Goal: Transaction & Acquisition: Purchase product/service

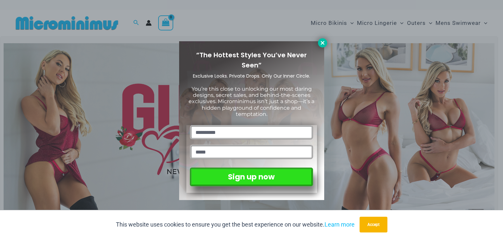
click at [323, 45] on icon at bounding box center [323, 43] width 6 height 6
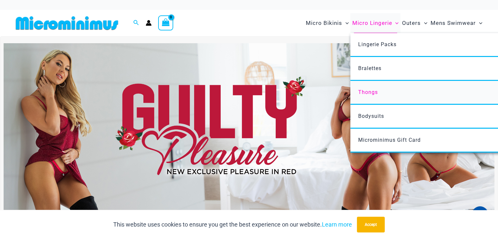
click at [376, 90] on span "Thongs" at bounding box center [368, 92] width 20 height 6
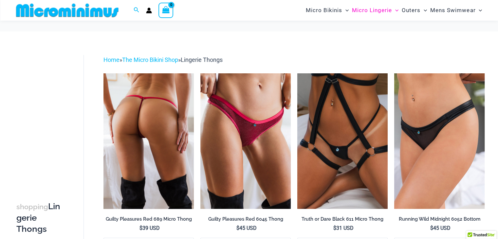
scroll to position [65, 0]
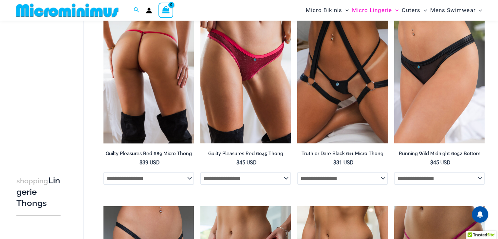
click at [166, 62] on img at bounding box center [148, 76] width 90 height 136
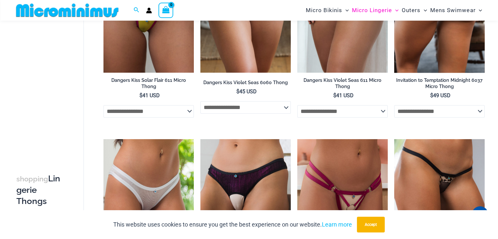
scroll to position [420, 0]
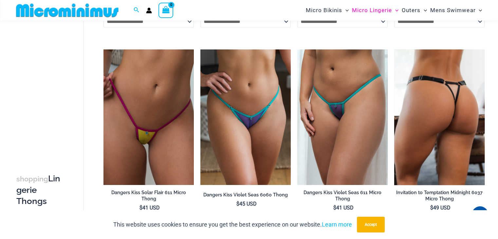
click at [458, 136] on img at bounding box center [439, 117] width 90 height 136
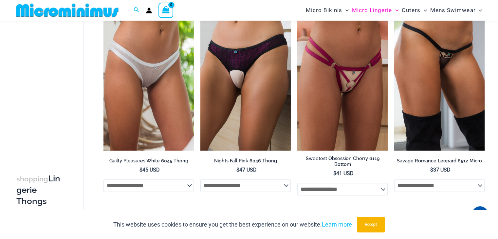
scroll to position [646, 0]
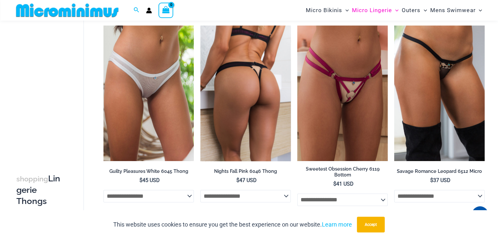
click at [271, 102] on img at bounding box center [245, 94] width 90 height 136
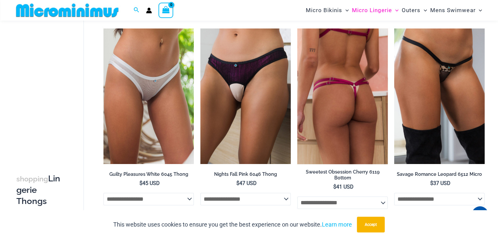
click at [356, 111] on img at bounding box center [342, 96] width 90 height 136
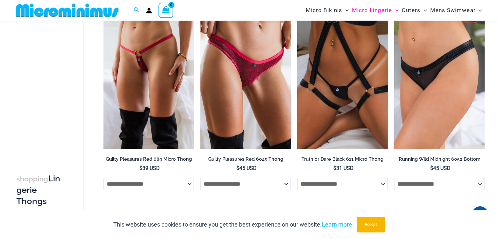
scroll to position [0, 0]
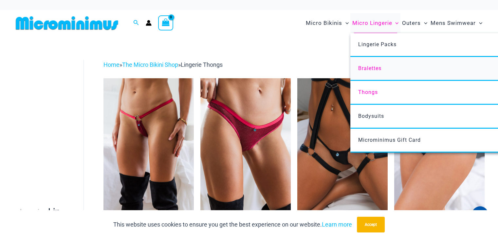
click at [373, 70] on span "Bralettes" at bounding box center [369, 68] width 23 height 6
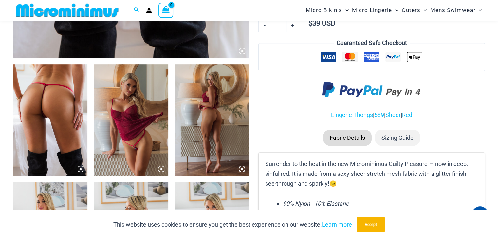
scroll to position [388, 0]
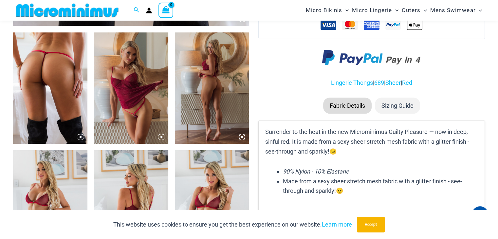
click at [67, 105] on img at bounding box center [50, 87] width 74 height 111
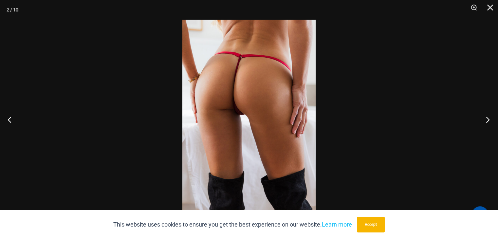
click at [488, 119] on button "Next" at bounding box center [485, 119] width 25 height 33
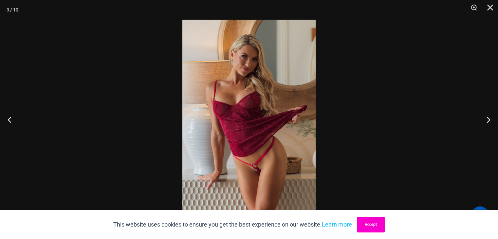
click at [377, 221] on button "Accept" at bounding box center [371, 225] width 28 height 16
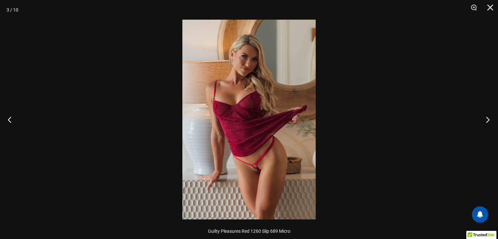
click at [490, 119] on button "Next" at bounding box center [485, 119] width 25 height 33
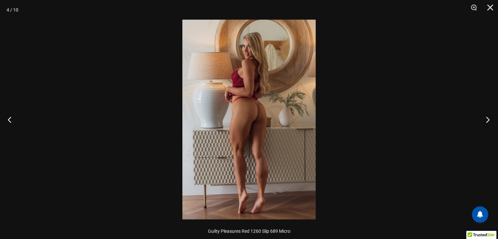
click at [489, 119] on button "Next" at bounding box center [485, 119] width 25 height 33
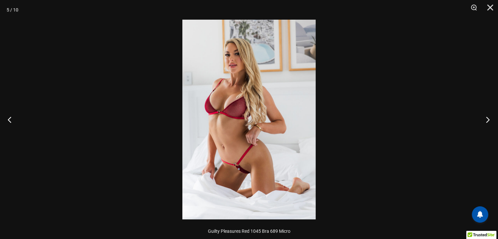
click at [489, 119] on button "Next" at bounding box center [485, 119] width 25 height 33
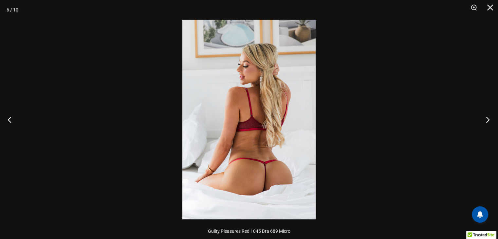
click at [489, 119] on button "Next" at bounding box center [485, 119] width 25 height 33
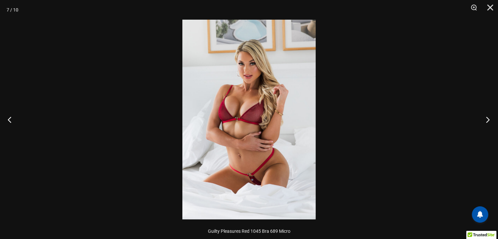
click at [489, 119] on button "Next" at bounding box center [485, 119] width 25 height 33
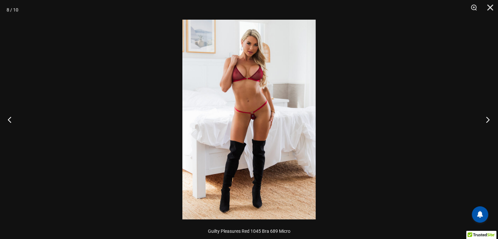
click at [489, 119] on button "Next" at bounding box center [485, 119] width 25 height 33
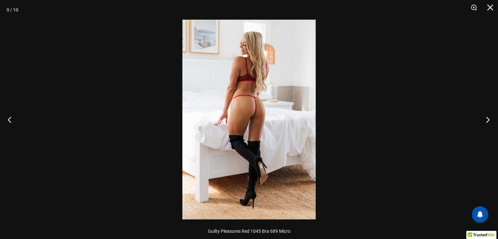
click at [489, 119] on button "Next" at bounding box center [485, 119] width 25 height 33
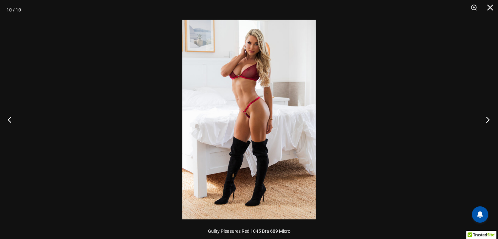
click at [489, 119] on button "Next" at bounding box center [485, 119] width 25 height 33
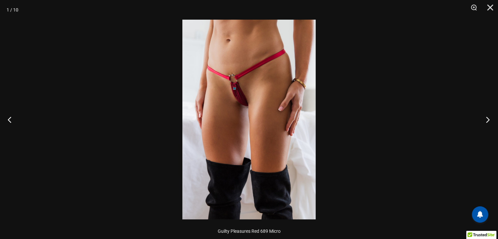
click at [489, 119] on button "Next" at bounding box center [485, 119] width 25 height 33
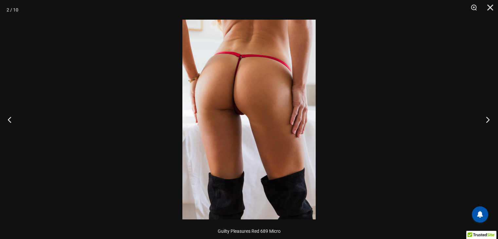
click at [489, 119] on button "Next" at bounding box center [485, 119] width 25 height 33
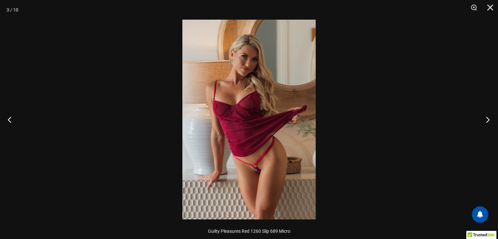
click at [489, 119] on button "Next" at bounding box center [485, 119] width 25 height 33
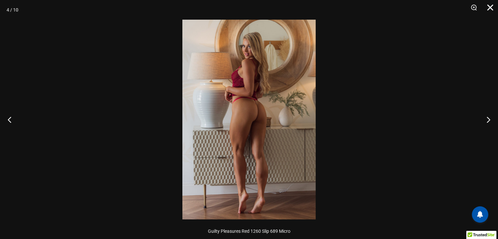
click at [488, 7] on button "Close" at bounding box center [488, 10] width 16 height 20
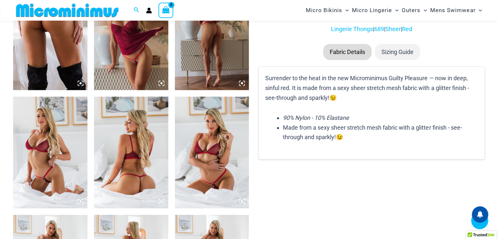
scroll to position [355, 0]
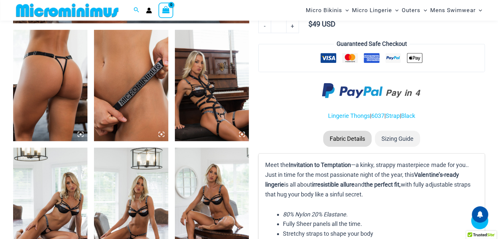
scroll to position [419, 0]
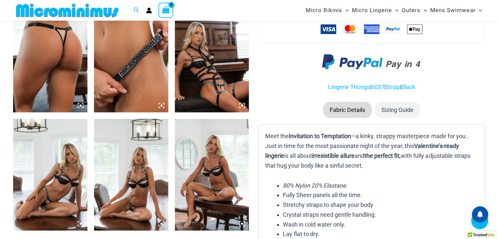
click at [72, 167] on img at bounding box center [50, 174] width 74 height 111
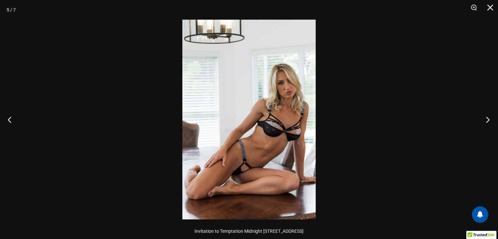
click at [488, 122] on button "Next" at bounding box center [485, 119] width 25 height 33
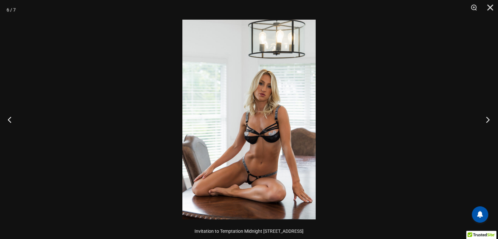
click at [488, 122] on button "Next" at bounding box center [485, 119] width 25 height 33
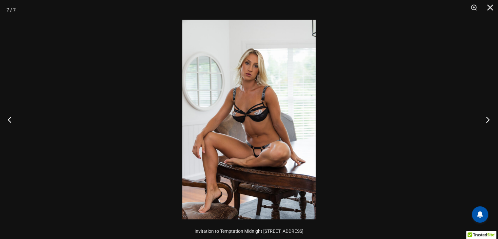
click at [488, 123] on button "Next" at bounding box center [485, 119] width 25 height 33
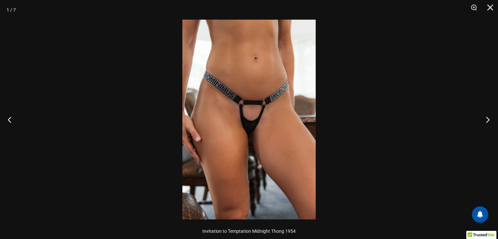
click at [488, 123] on button "Next" at bounding box center [485, 119] width 25 height 33
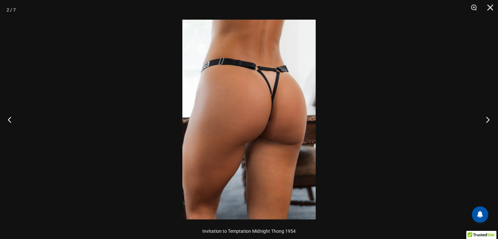
click at [488, 123] on button "Next" at bounding box center [485, 119] width 25 height 33
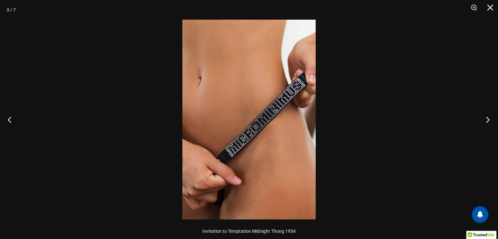
click at [488, 123] on button "Next" at bounding box center [485, 119] width 25 height 33
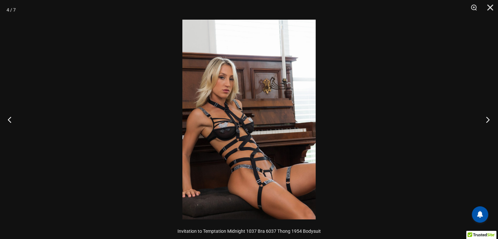
click at [488, 123] on button "Next" at bounding box center [485, 119] width 25 height 33
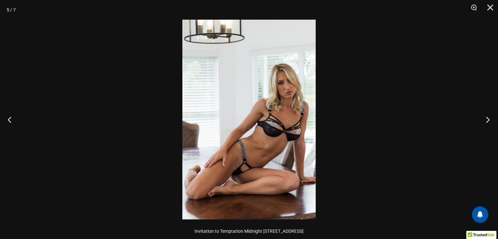
click at [488, 123] on button "Next" at bounding box center [485, 119] width 25 height 33
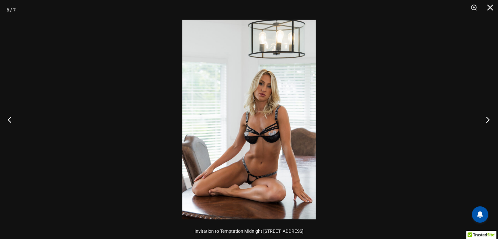
click at [488, 123] on button "Next" at bounding box center [485, 119] width 25 height 33
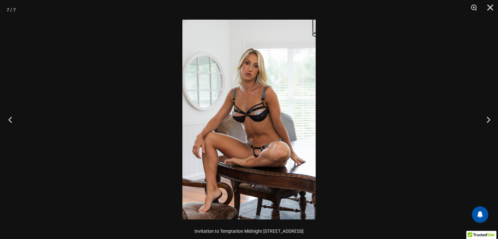
click at [12, 121] on button "Previous" at bounding box center [12, 119] width 25 height 33
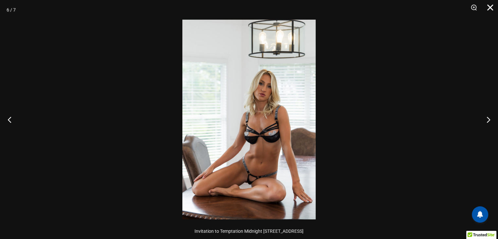
click at [492, 2] on button "Close" at bounding box center [488, 10] width 16 height 20
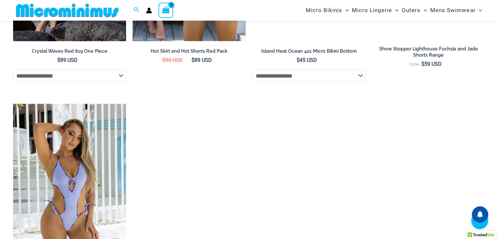
scroll to position [1369, 0]
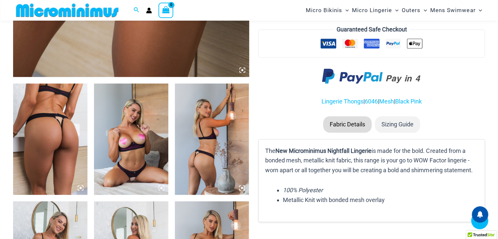
scroll to position [420, 0]
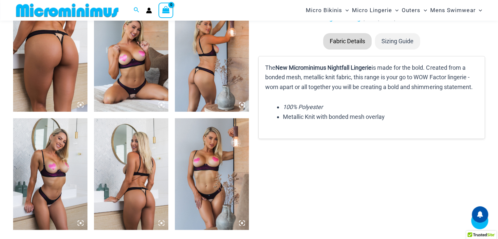
click at [47, 45] on img at bounding box center [50, 55] width 74 height 111
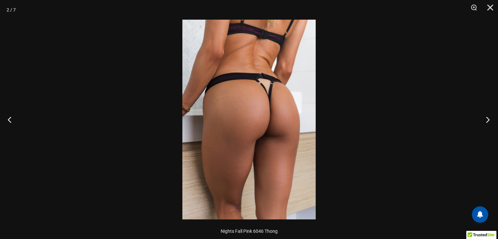
click at [492, 117] on button "Next" at bounding box center [485, 119] width 25 height 33
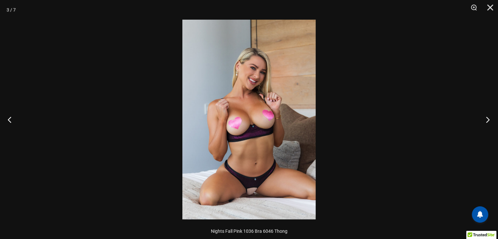
click at [485, 121] on button "Next" at bounding box center [485, 119] width 25 height 33
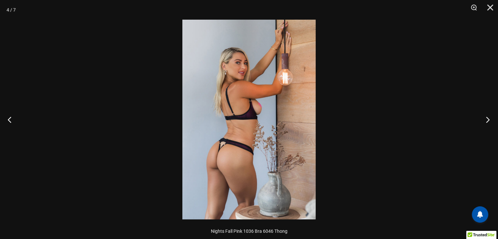
click at [485, 121] on button "Next" at bounding box center [485, 119] width 25 height 33
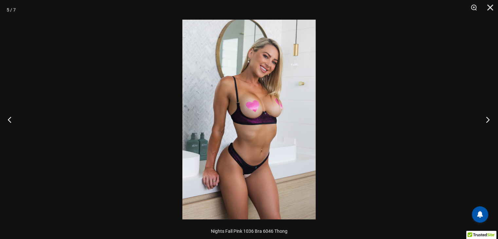
click at [485, 121] on button "Next" at bounding box center [485, 119] width 25 height 33
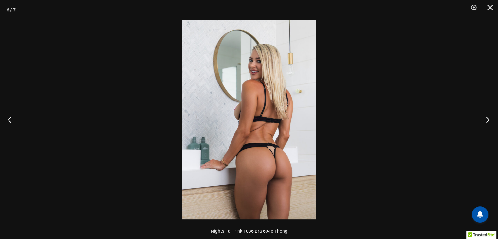
click at [485, 121] on button "Next" at bounding box center [485, 119] width 25 height 33
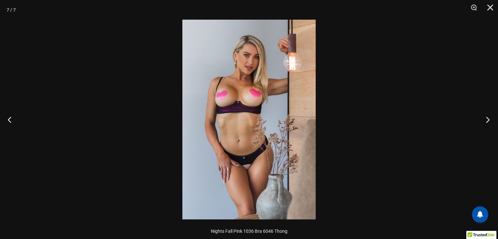
click at [487, 122] on button "Next" at bounding box center [485, 119] width 25 height 33
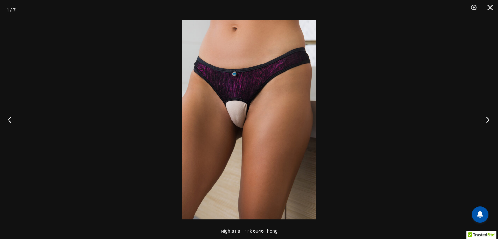
click at [487, 122] on button "Next" at bounding box center [485, 119] width 25 height 33
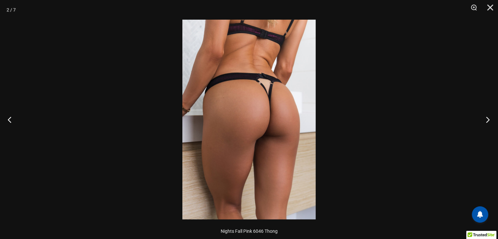
click at [487, 122] on button "Next" at bounding box center [485, 119] width 25 height 33
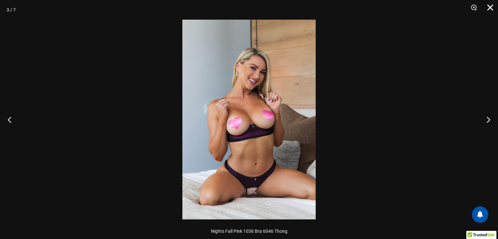
click at [492, 9] on button "Close" at bounding box center [488, 10] width 16 height 20
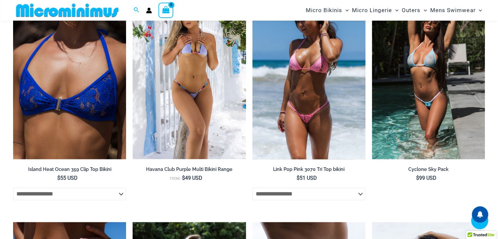
scroll to position [1009, 0]
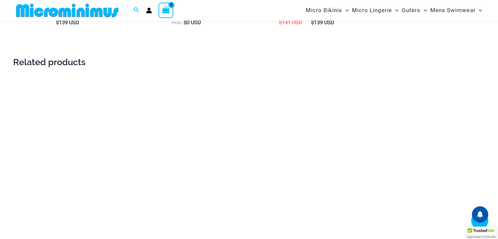
scroll to position [909, 0]
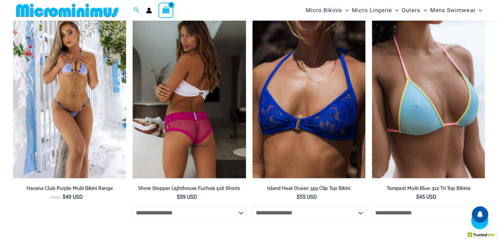
click at [213, 109] on img at bounding box center [189, 94] width 113 height 170
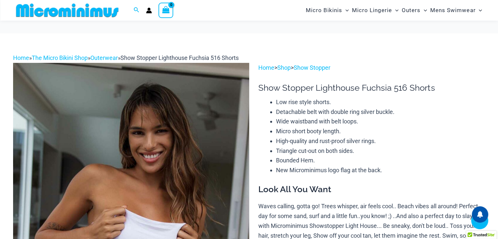
scroll to position [148, 0]
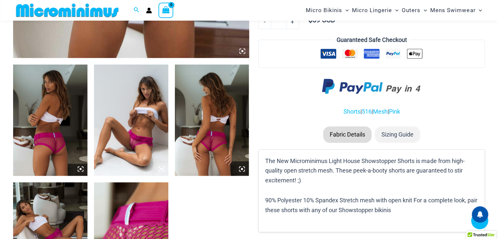
click at [76, 127] on img at bounding box center [50, 120] width 74 height 111
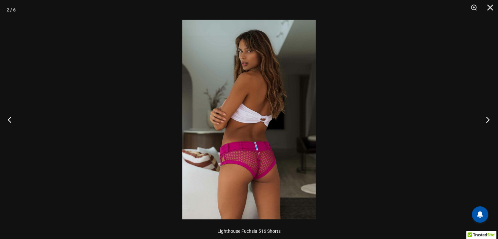
click at [491, 123] on button "Next" at bounding box center [485, 119] width 25 height 33
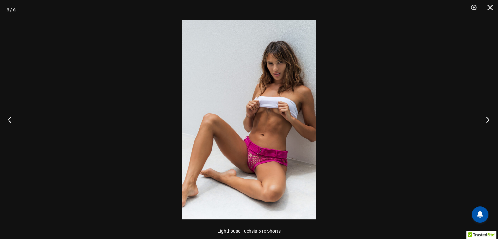
click at [491, 123] on button "Next" at bounding box center [485, 119] width 25 height 33
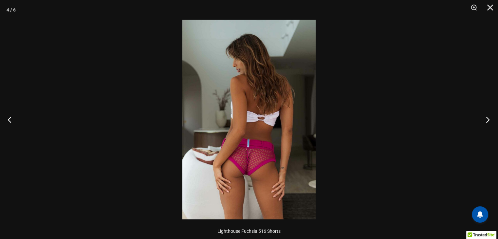
click at [490, 123] on button "Next" at bounding box center [485, 119] width 25 height 33
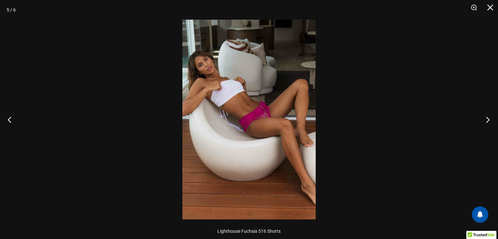
click at [490, 123] on button "Next" at bounding box center [485, 119] width 25 height 33
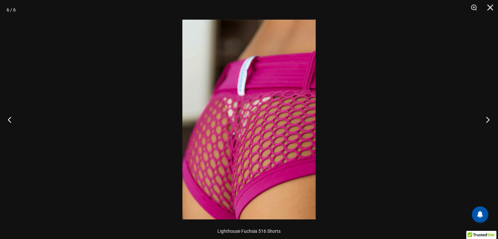
click at [490, 123] on button "Next" at bounding box center [485, 119] width 25 height 33
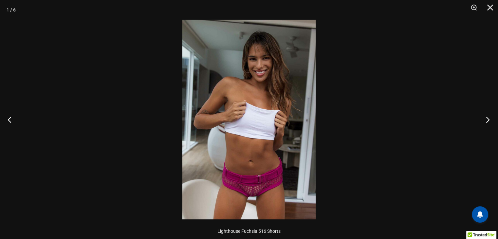
click at [490, 123] on button "Next" at bounding box center [485, 119] width 25 height 33
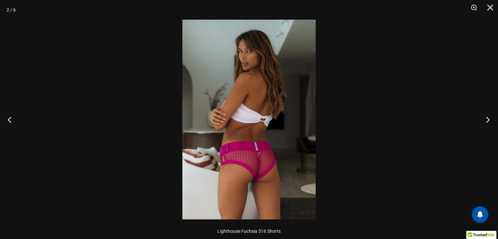
click at [490, 123] on button "Next" at bounding box center [485, 119] width 25 height 33
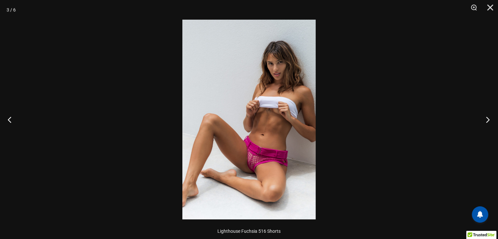
click at [490, 123] on button "Next" at bounding box center [485, 119] width 25 height 33
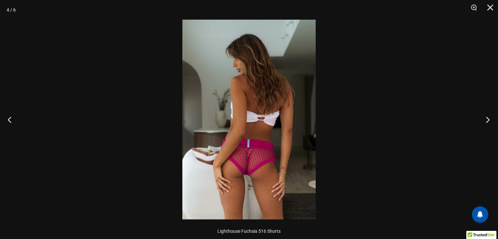
click at [490, 123] on button "Next" at bounding box center [485, 119] width 25 height 33
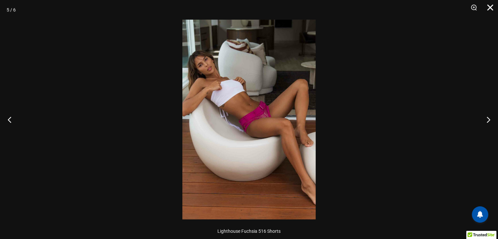
click at [491, 9] on button "Close" at bounding box center [488, 10] width 16 height 20
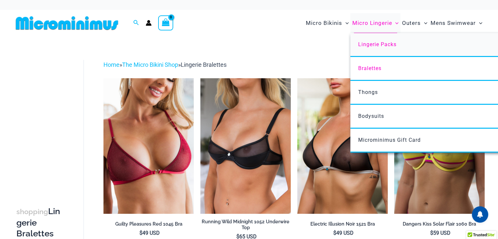
click at [376, 49] on link "Lingerie Packs" at bounding box center [447, 45] width 195 height 24
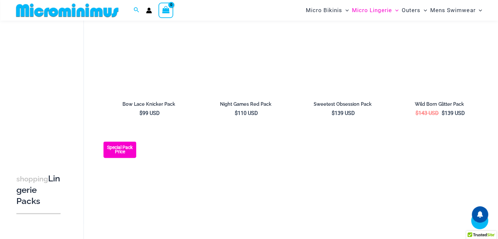
scroll to position [878, 0]
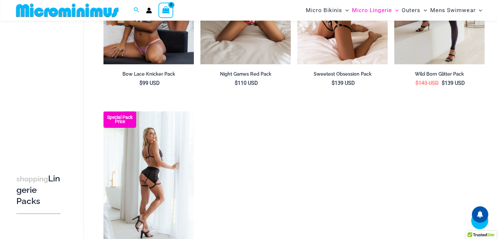
click at [167, 155] on img at bounding box center [148, 179] width 90 height 136
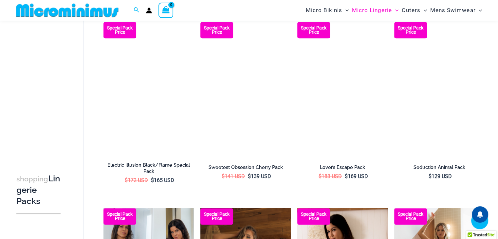
scroll to position [544, 0]
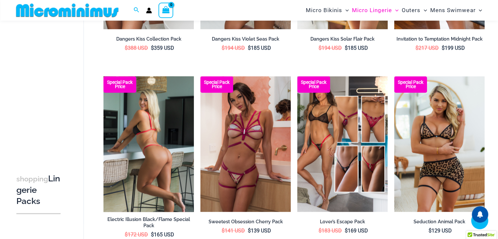
click at [161, 137] on img at bounding box center [148, 144] width 90 height 136
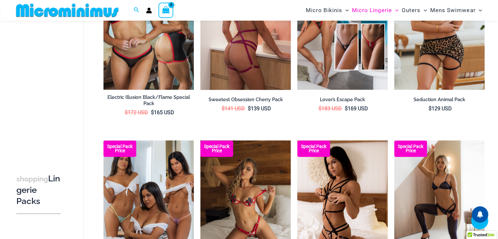
scroll to position [672, 0]
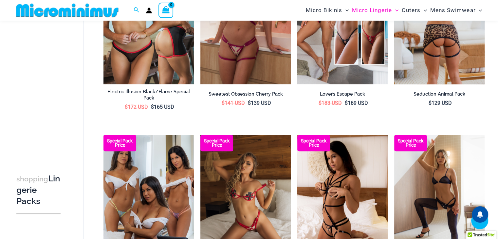
click at [419, 51] on img at bounding box center [439, 17] width 90 height 136
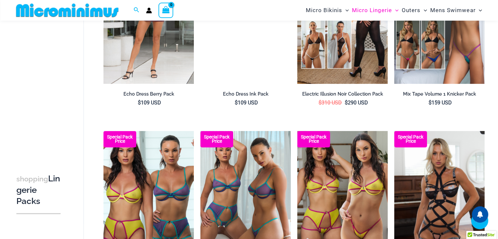
scroll to position [143, 0]
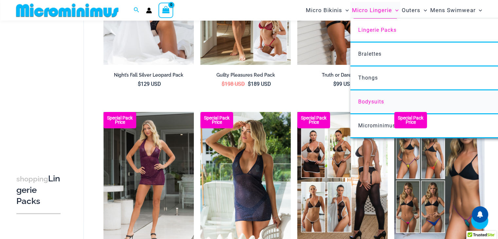
click at [375, 102] on span "Bodysuits" at bounding box center [371, 102] width 26 height 6
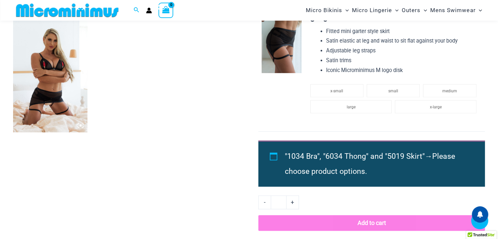
scroll to position [520, 0]
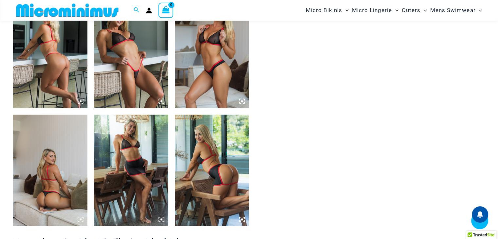
scroll to position [358, 0]
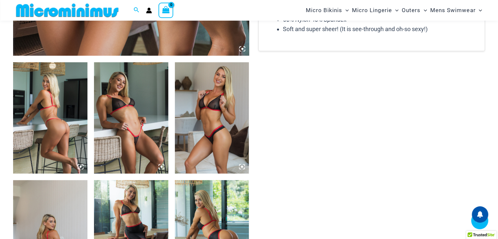
click at [80, 112] on img at bounding box center [50, 117] width 74 height 111
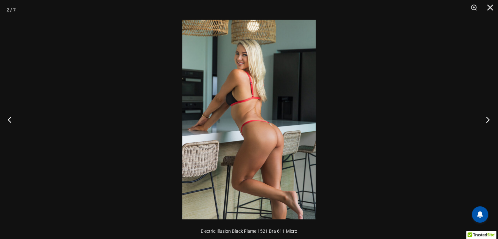
click at [487, 123] on button "Next" at bounding box center [485, 119] width 25 height 33
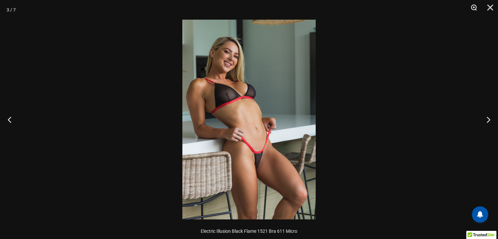
click at [473, 6] on button "Zoom" at bounding box center [471, 10] width 16 height 20
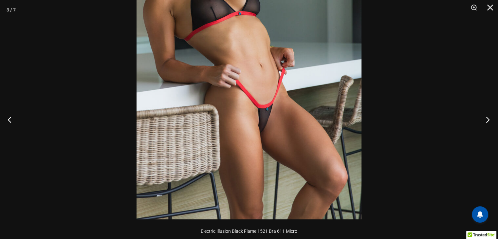
click at [483, 122] on button "Next" at bounding box center [485, 119] width 25 height 33
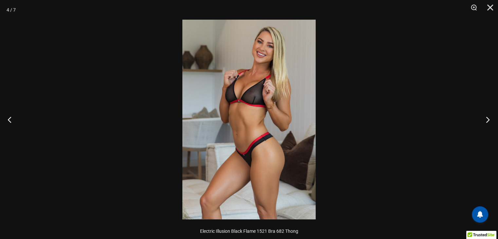
click at [483, 122] on button "Next" at bounding box center [485, 119] width 25 height 33
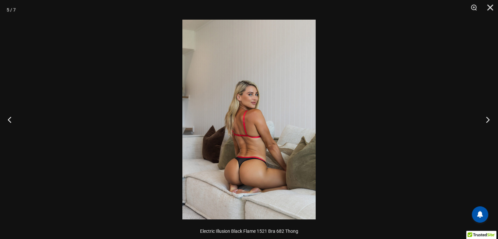
click at [483, 122] on button "Next" at bounding box center [485, 119] width 25 height 33
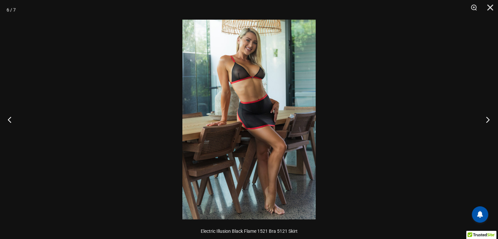
click at [483, 122] on button "Next" at bounding box center [485, 119] width 25 height 33
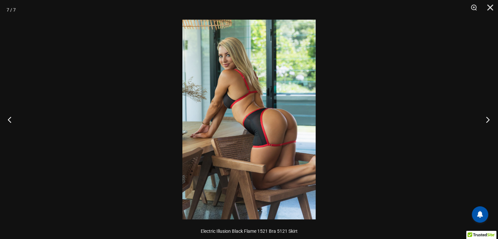
click at [483, 122] on button "Next" at bounding box center [485, 119] width 25 height 33
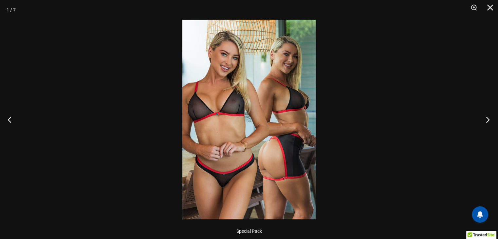
click at [483, 122] on button "Next" at bounding box center [485, 119] width 25 height 33
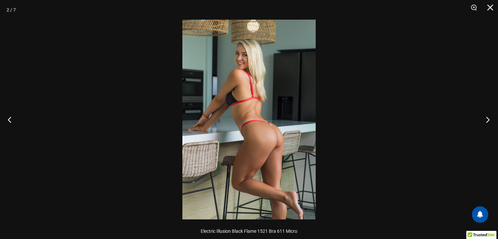
click at [483, 122] on button "Next" at bounding box center [485, 119] width 25 height 33
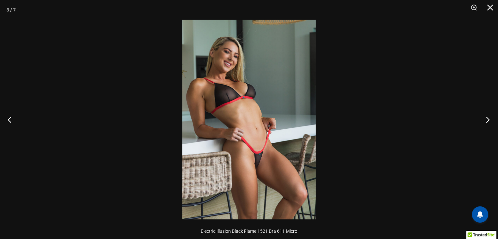
click at [483, 122] on button "Next" at bounding box center [485, 119] width 25 height 33
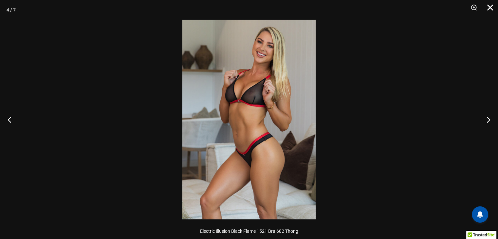
click at [489, 9] on button "Close" at bounding box center [488, 10] width 16 height 20
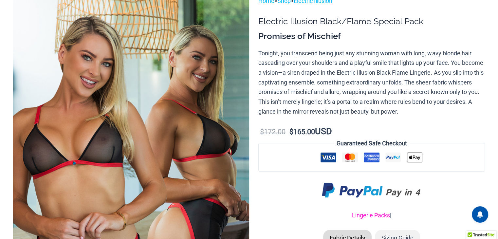
scroll to position [0, 0]
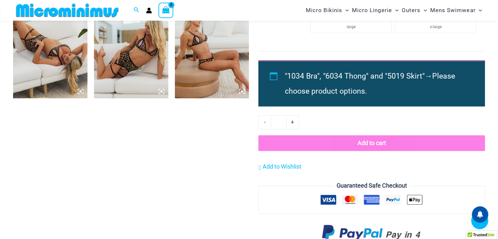
scroll to position [546, 0]
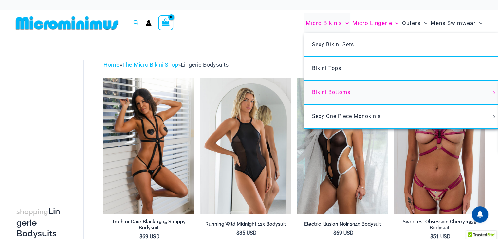
click at [343, 89] on span "Bikini Bottoms" at bounding box center [331, 92] width 38 height 6
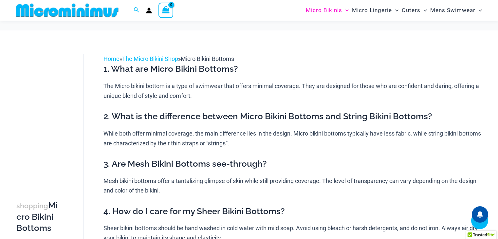
scroll to position [356, 0]
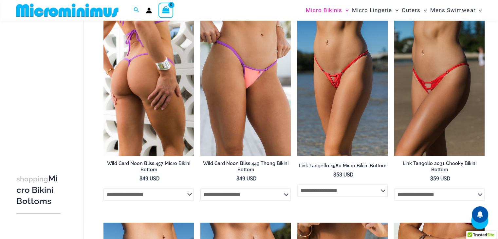
click at [172, 82] on img at bounding box center [148, 88] width 90 height 136
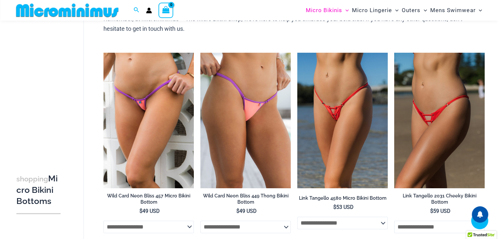
scroll to position [323, 0]
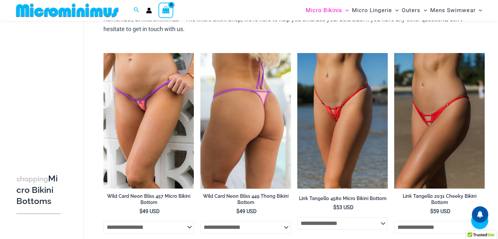
click at [282, 120] on img at bounding box center [245, 121] width 90 height 136
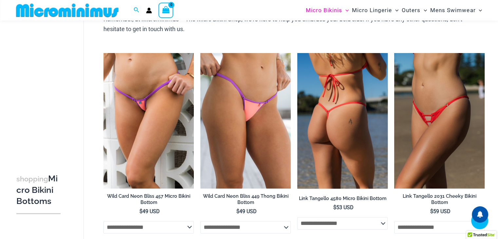
click at [369, 121] on img at bounding box center [342, 121] width 90 height 136
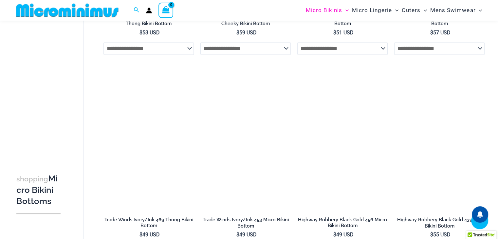
scroll to position [945, 0]
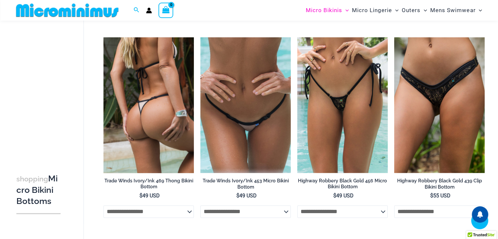
click at [171, 133] on img at bounding box center [148, 105] width 90 height 136
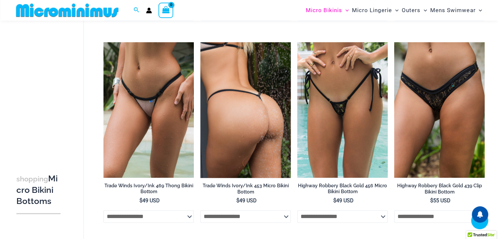
click at [267, 119] on img at bounding box center [245, 110] width 90 height 136
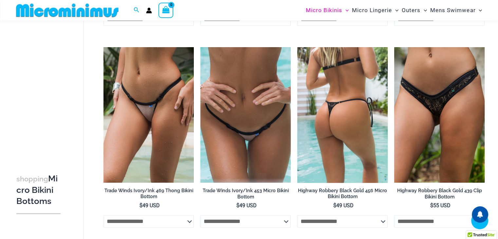
click at [367, 143] on img at bounding box center [342, 115] width 90 height 136
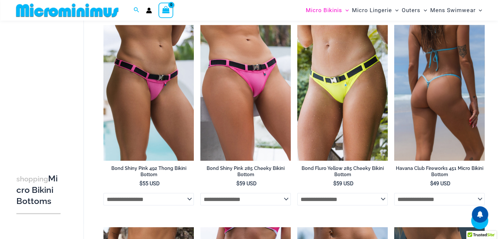
scroll to position [1160, 0]
click at [448, 133] on img at bounding box center [439, 93] width 90 height 136
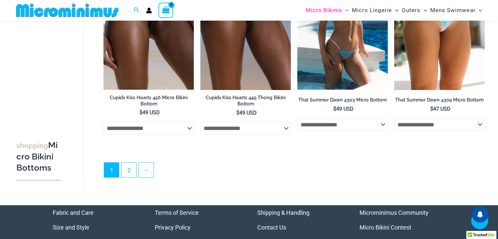
scroll to position [1874, 0]
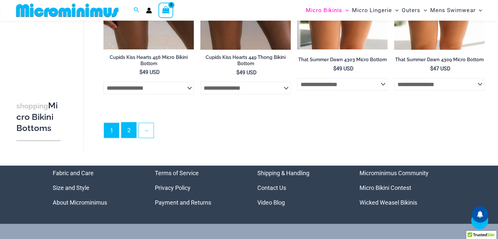
click at [126, 135] on link "2" at bounding box center [128, 129] width 15 height 15
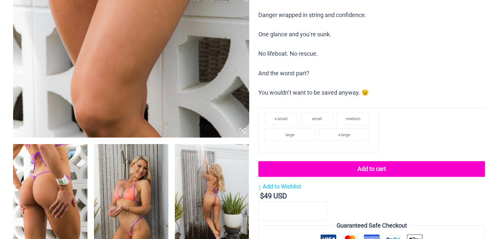
scroll to position [393, 0]
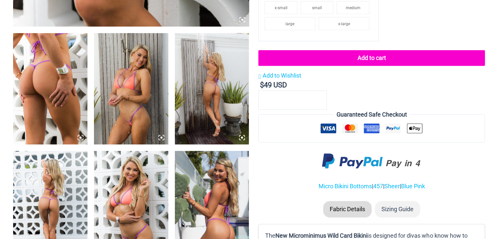
click at [67, 91] on img at bounding box center [50, 88] width 74 height 111
click at [68, 101] on img at bounding box center [50, 88] width 74 height 111
click at [67, 102] on img at bounding box center [50, 88] width 74 height 111
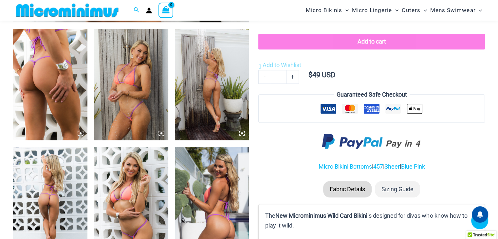
click at [63, 89] on img at bounding box center [50, 84] width 74 height 111
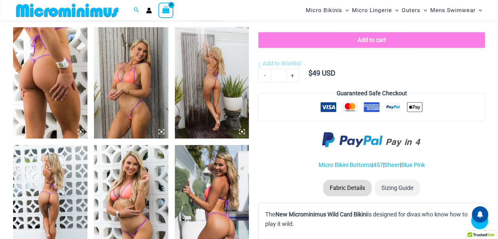
click at [65, 90] on img at bounding box center [50, 82] width 74 height 111
click at [81, 132] on icon at bounding box center [81, 132] width 2 height 2
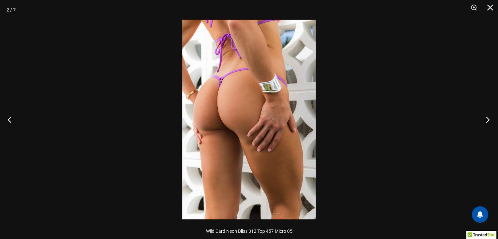
click at [489, 120] on button "Next" at bounding box center [485, 119] width 25 height 33
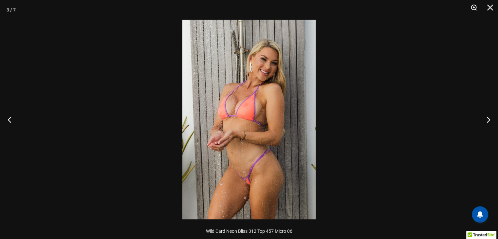
click at [475, 9] on button "Zoom" at bounding box center [471, 10] width 16 height 20
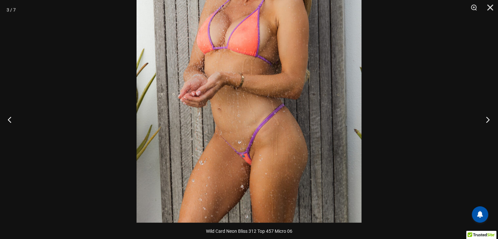
click at [490, 120] on button "Next" at bounding box center [485, 119] width 25 height 33
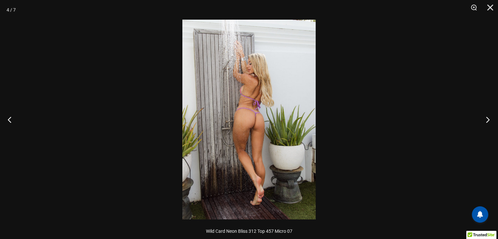
click at [490, 120] on button "Next" at bounding box center [485, 119] width 25 height 33
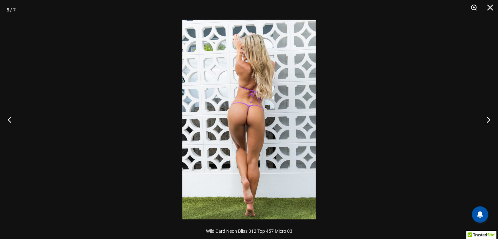
click at [477, 7] on button "Zoom" at bounding box center [471, 10] width 16 height 20
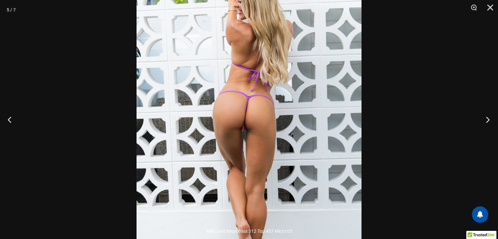
click at [485, 123] on button "Next" at bounding box center [485, 119] width 25 height 33
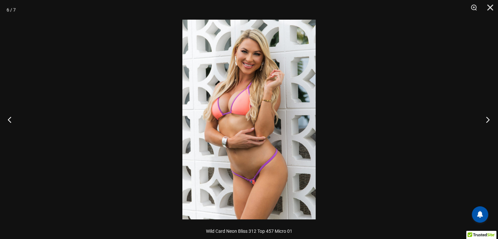
click at [485, 123] on button "Next" at bounding box center [485, 119] width 25 height 33
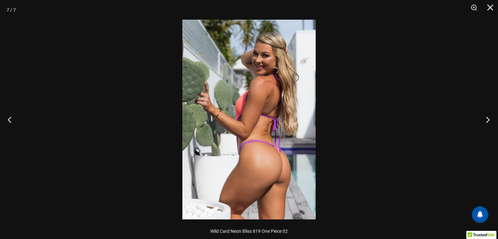
click at [485, 123] on button "Next" at bounding box center [485, 119] width 25 height 33
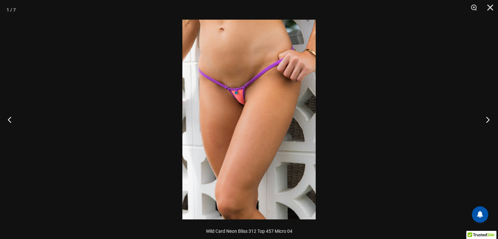
click at [485, 123] on button "Next" at bounding box center [485, 119] width 25 height 33
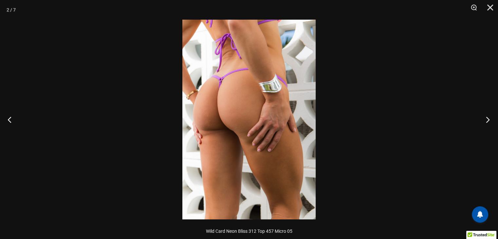
click at [485, 123] on button "Next" at bounding box center [485, 119] width 25 height 33
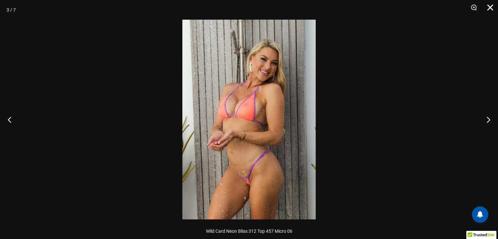
click at [493, 2] on button "Close" at bounding box center [488, 10] width 16 height 20
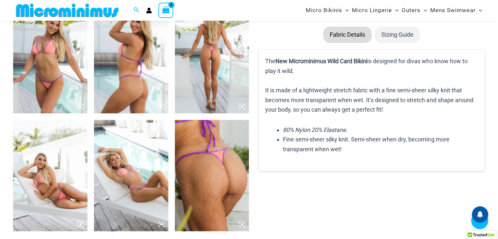
scroll to position [489, 0]
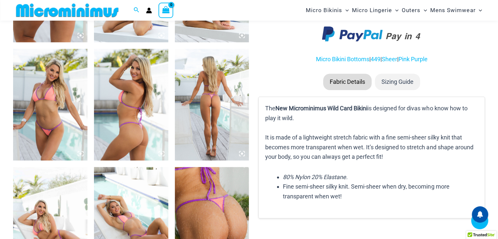
click at [137, 115] on img at bounding box center [131, 104] width 74 height 111
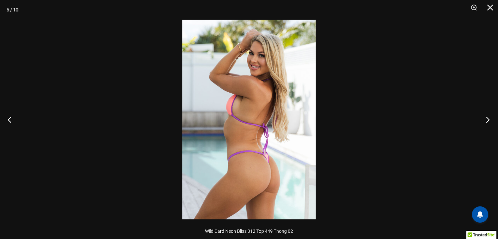
click at [486, 121] on button "Next" at bounding box center [485, 119] width 25 height 33
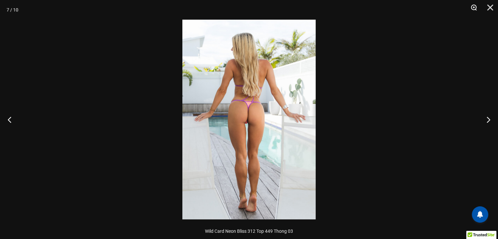
click at [472, 5] on button "Zoom" at bounding box center [471, 10] width 16 height 20
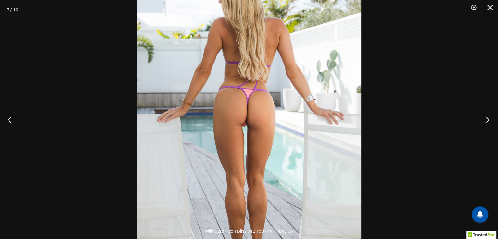
click at [486, 117] on button "Next" at bounding box center [485, 119] width 25 height 33
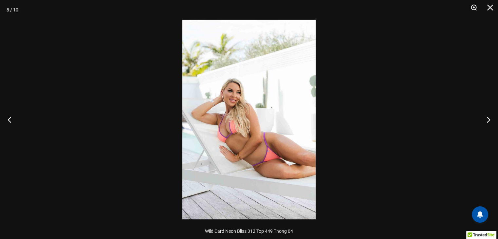
click at [473, 8] on button "Zoom" at bounding box center [471, 10] width 16 height 20
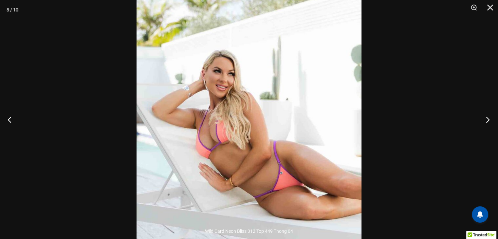
click at [477, 119] on button "Next" at bounding box center [485, 119] width 25 height 33
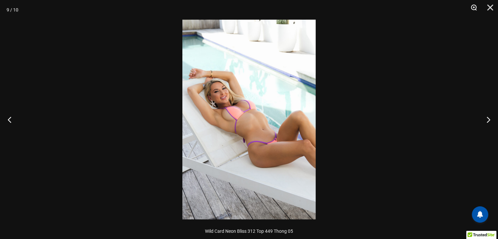
click at [476, 8] on button "Zoom" at bounding box center [471, 10] width 16 height 20
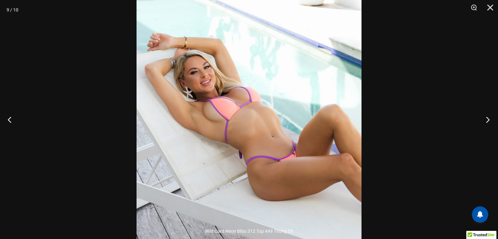
click at [487, 118] on button "Next" at bounding box center [485, 119] width 25 height 33
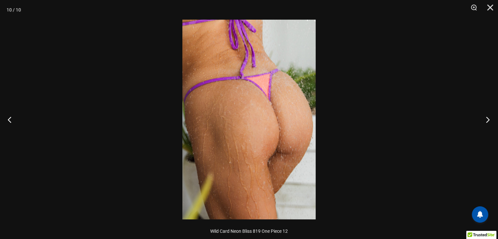
click at [486, 118] on button "Next" at bounding box center [485, 119] width 25 height 33
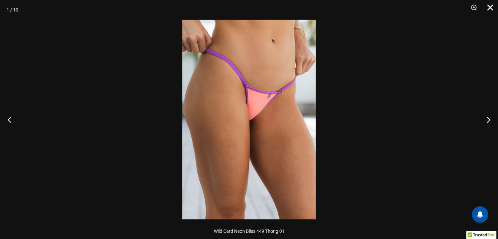
click at [491, 8] on button "Close" at bounding box center [488, 10] width 16 height 20
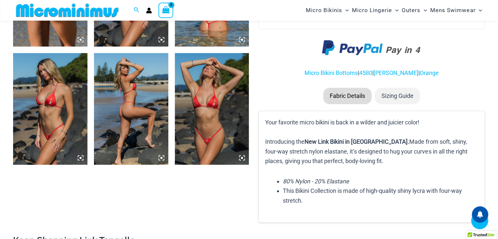
scroll to position [485, 0]
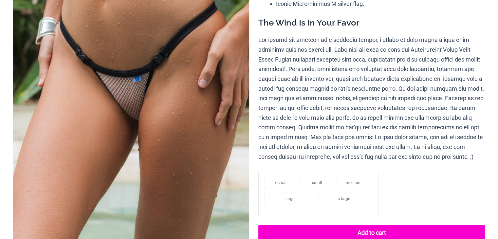
scroll to position [295, 0]
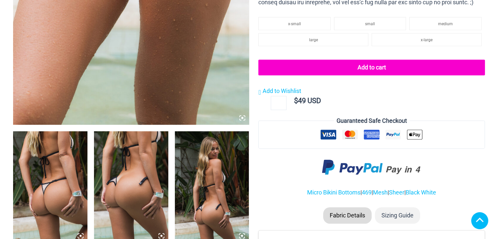
click at [55, 165] on img at bounding box center [50, 186] width 74 height 111
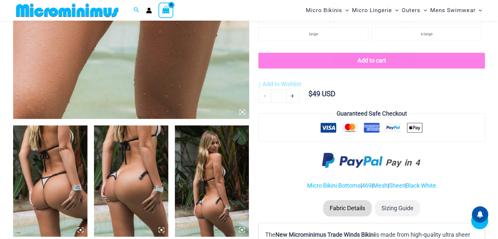
scroll to position [390, 0]
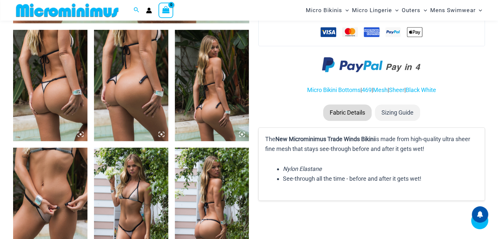
click at [78, 135] on icon at bounding box center [78, 135] width 1 height 1
click at [82, 135] on icon at bounding box center [81, 134] width 6 height 6
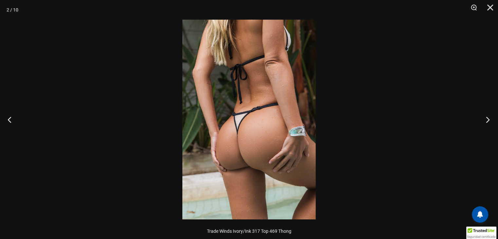
click at [489, 121] on button "Next" at bounding box center [485, 119] width 25 height 33
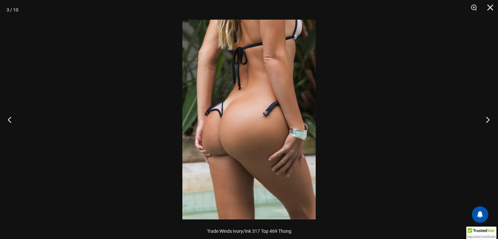
click at [489, 121] on button "Next" at bounding box center [485, 119] width 25 height 33
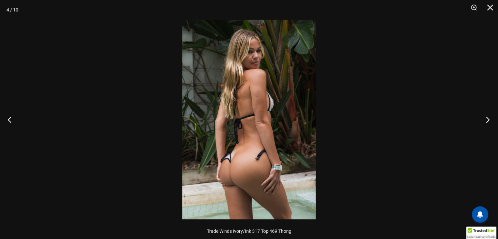
click at [489, 121] on button "Next" at bounding box center [485, 119] width 25 height 33
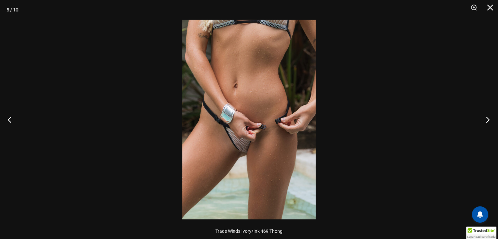
click at [489, 121] on button "Next" at bounding box center [485, 119] width 25 height 33
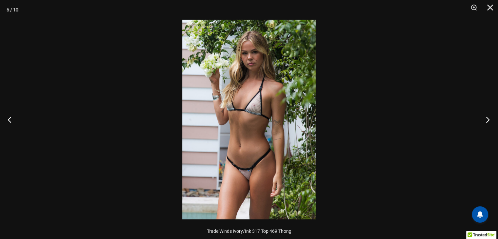
click at [489, 121] on button "Next" at bounding box center [485, 119] width 25 height 33
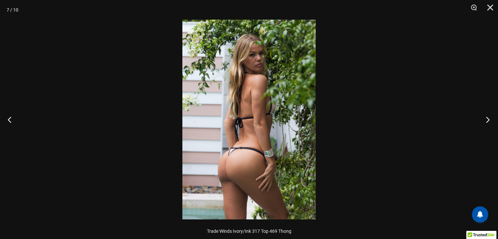
click at [489, 121] on button "Next" at bounding box center [485, 119] width 25 height 33
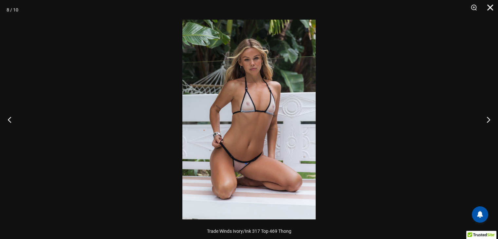
click at [486, 9] on button "Close" at bounding box center [488, 10] width 16 height 20
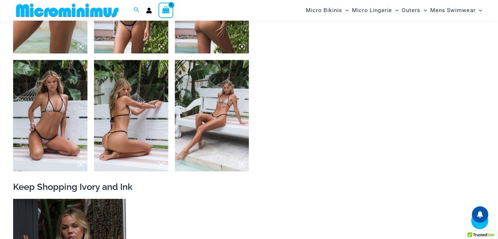
scroll to position [652, 0]
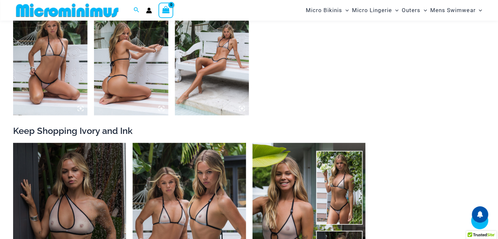
click at [219, 75] on img at bounding box center [212, 59] width 74 height 111
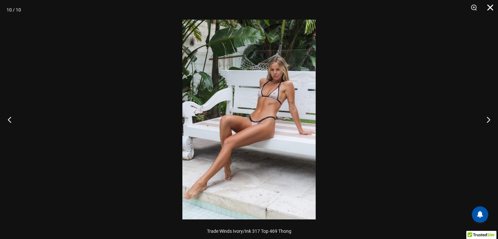
click at [492, 6] on button "Close" at bounding box center [488, 10] width 16 height 20
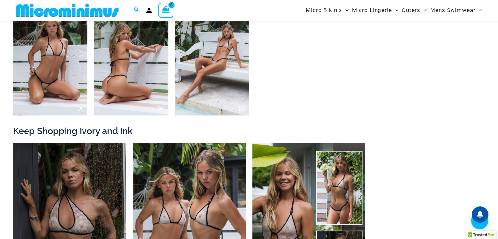
scroll to position [783, 0]
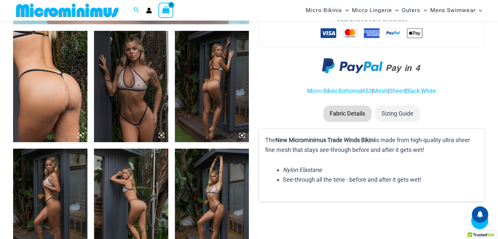
scroll to position [387, 0]
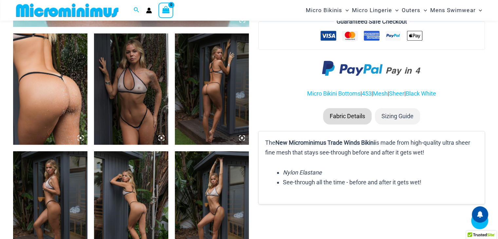
click at [224, 94] on img at bounding box center [212, 88] width 74 height 111
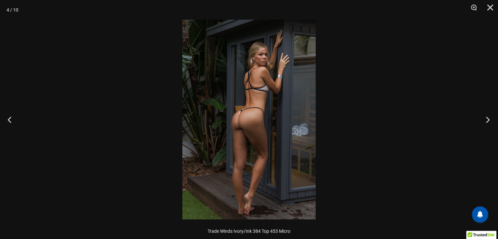
click at [491, 118] on button "Next" at bounding box center [485, 119] width 25 height 33
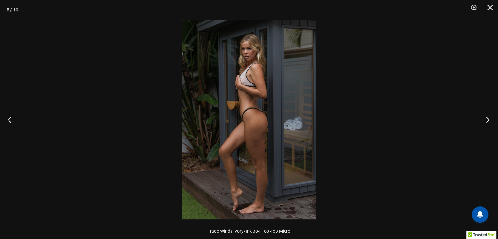
click at [491, 118] on button "Next" at bounding box center [485, 119] width 25 height 33
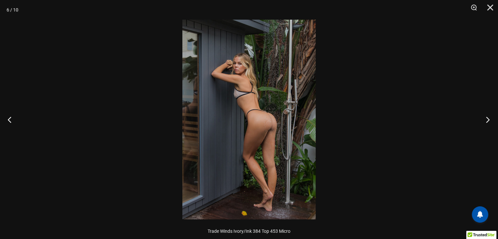
click at [491, 118] on button "Next" at bounding box center [485, 119] width 25 height 33
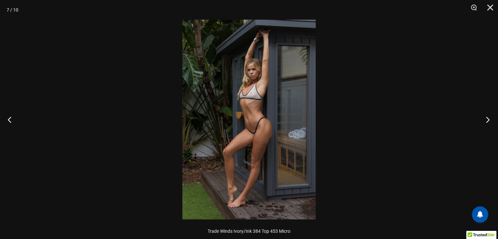
click at [491, 118] on button "Next" at bounding box center [485, 119] width 25 height 33
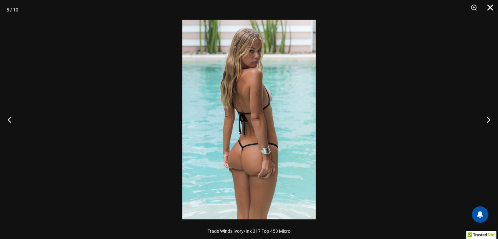
click at [489, 9] on button "Close" at bounding box center [488, 10] width 16 height 20
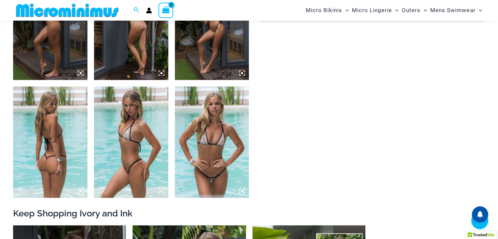
scroll to position [616, 0]
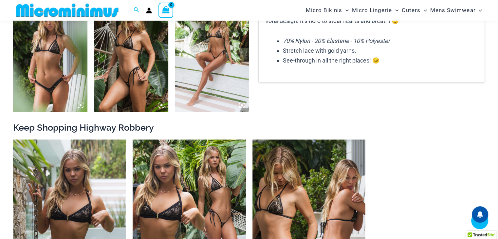
scroll to position [616, 0]
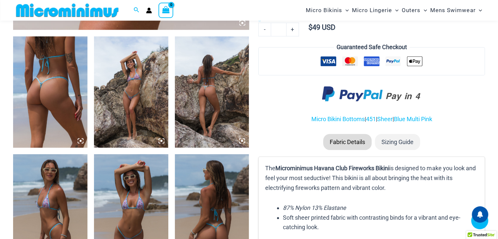
scroll to position [416, 0]
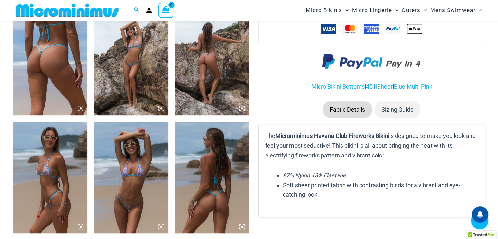
click at [79, 108] on icon at bounding box center [81, 108] width 6 height 6
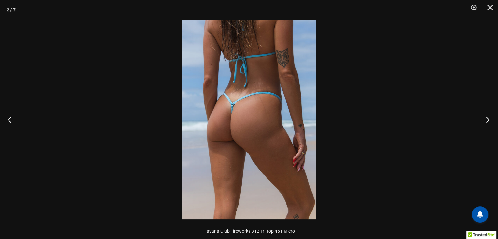
click at [490, 122] on button "Next" at bounding box center [485, 119] width 25 height 33
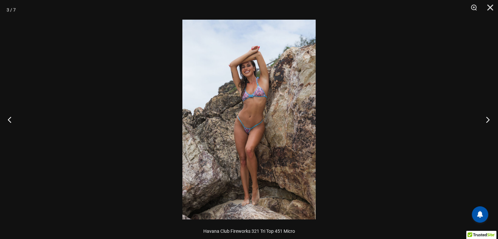
click at [490, 122] on button "Next" at bounding box center [485, 119] width 25 height 33
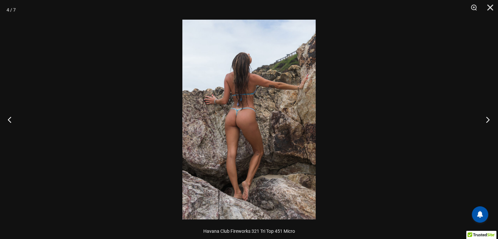
click at [490, 122] on button "Next" at bounding box center [485, 119] width 25 height 33
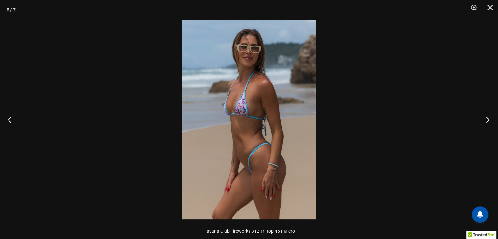
click at [490, 122] on button "Next" at bounding box center [485, 119] width 25 height 33
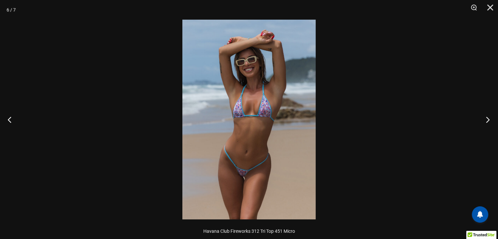
click at [490, 122] on button "Next" at bounding box center [485, 119] width 25 height 33
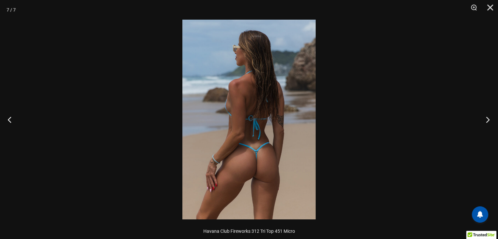
click at [490, 122] on button "Next" at bounding box center [485, 119] width 25 height 33
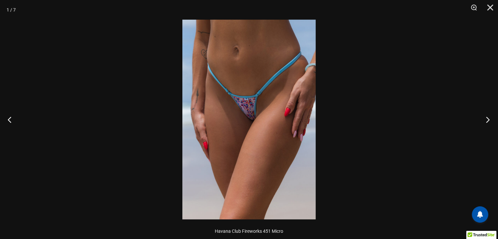
click at [490, 122] on button "Next" at bounding box center [485, 119] width 25 height 33
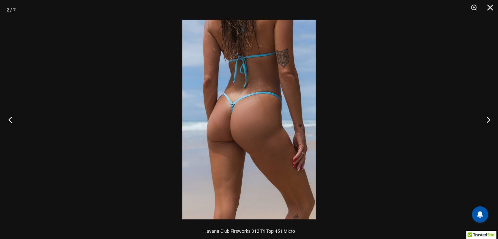
click at [16, 120] on button "Previous" at bounding box center [12, 119] width 25 height 33
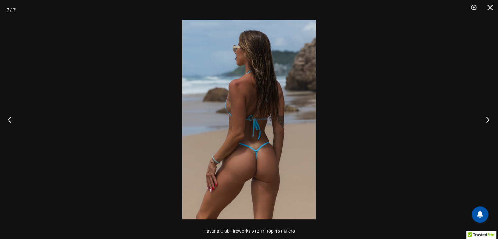
click at [489, 122] on button "Next" at bounding box center [485, 119] width 25 height 33
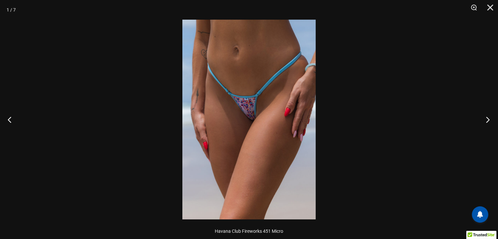
click at [489, 122] on button "Next" at bounding box center [485, 119] width 25 height 33
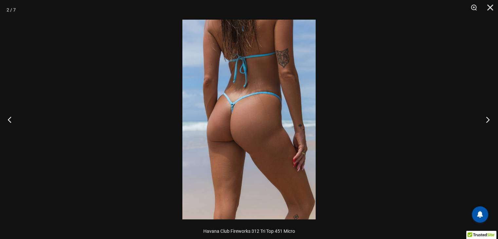
click at [489, 122] on button "Next" at bounding box center [485, 119] width 25 height 33
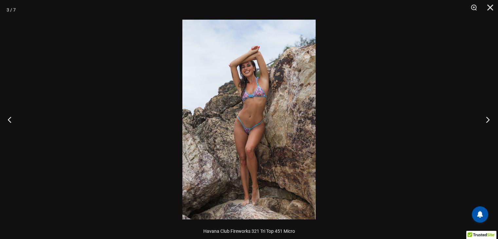
click at [489, 122] on button "Next" at bounding box center [485, 119] width 25 height 33
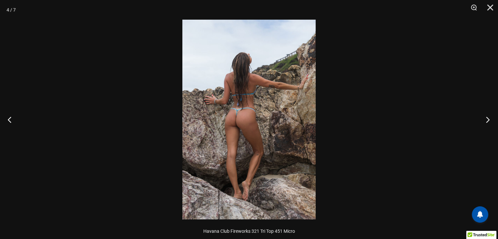
click at [489, 122] on button "Next" at bounding box center [485, 119] width 25 height 33
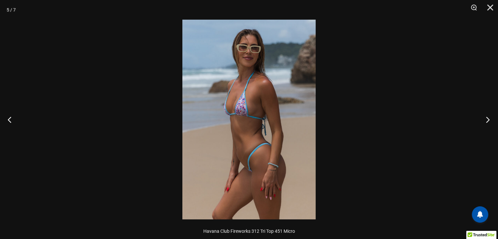
click at [489, 122] on button "Next" at bounding box center [485, 119] width 25 height 33
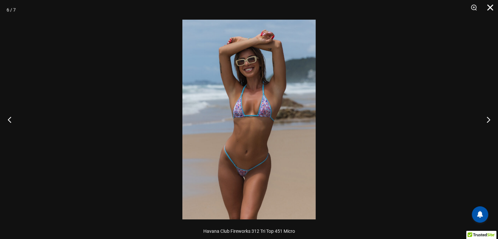
click at [489, 11] on button "Close" at bounding box center [488, 10] width 16 height 20
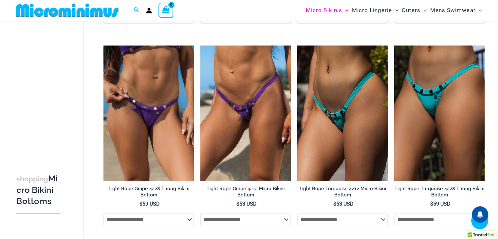
scroll to position [228, 0]
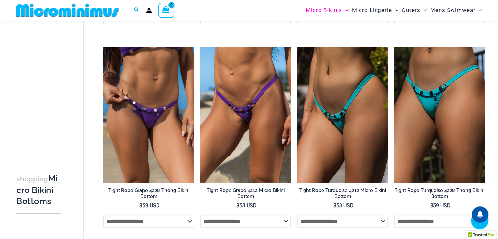
click at [158, 121] on img at bounding box center [148, 115] width 90 height 136
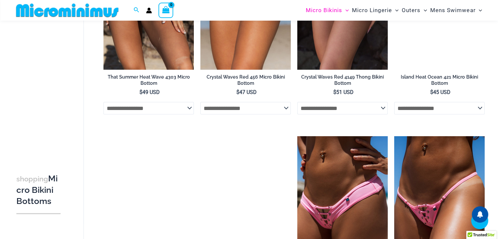
scroll to position [1077, 0]
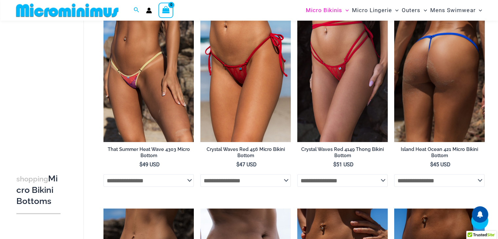
click at [447, 98] on img at bounding box center [439, 74] width 90 height 136
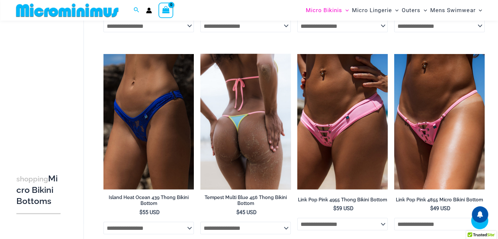
scroll to position [1299, 0]
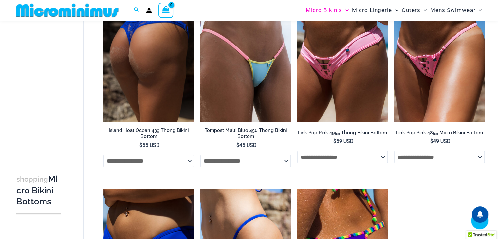
click at [157, 62] on img at bounding box center [148, 55] width 90 height 136
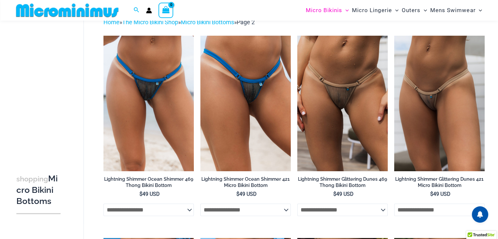
scroll to position [0, 0]
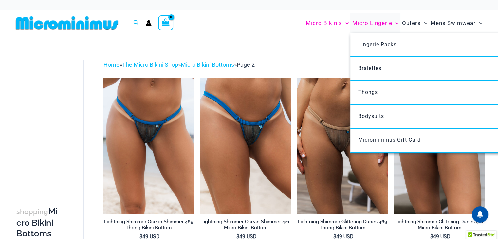
click at [376, 23] on span "Micro Lingerie" at bounding box center [372, 23] width 40 height 17
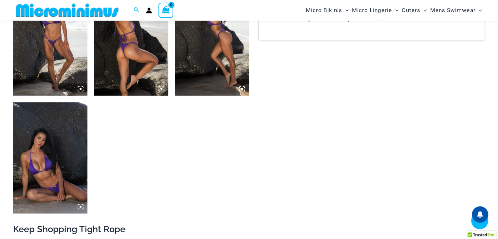
scroll to position [549, 0]
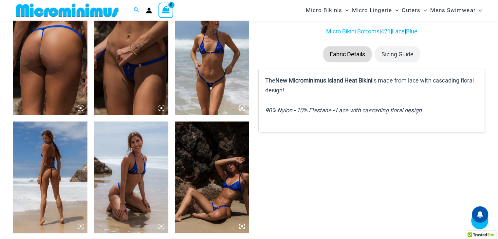
scroll to position [384, 0]
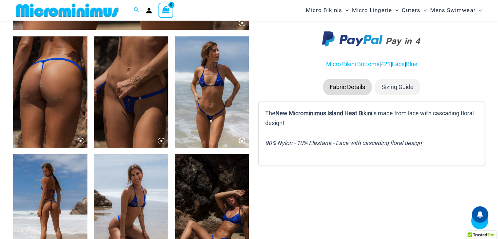
click at [62, 101] on img at bounding box center [50, 91] width 74 height 111
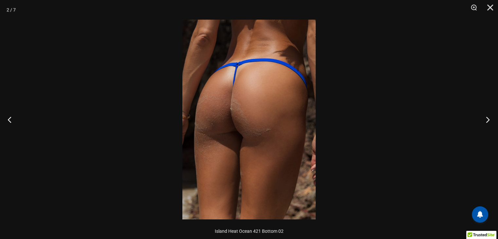
click at [490, 121] on button "Next" at bounding box center [485, 119] width 25 height 33
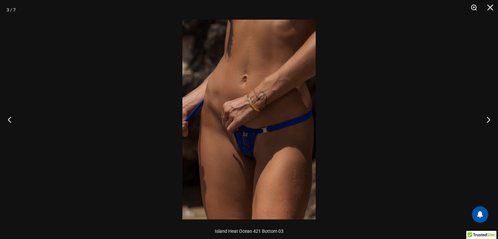
click at [472, 9] on button "Zoom" at bounding box center [471, 10] width 16 height 20
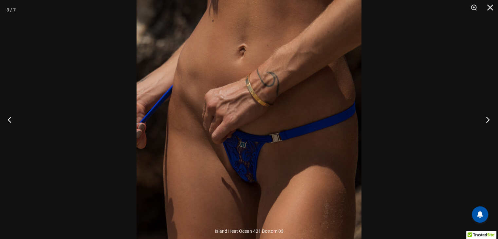
click at [488, 122] on button "Next" at bounding box center [485, 119] width 25 height 33
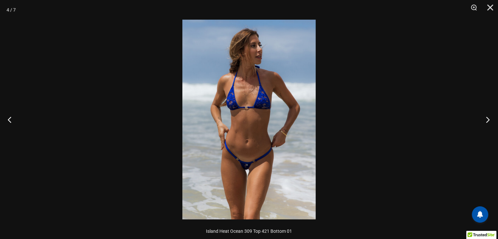
click at [488, 122] on button "Next" at bounding box center [485, 119] width 25 height 33
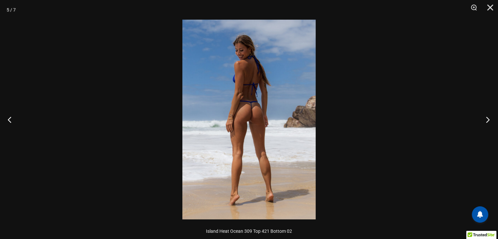
click at [488, 122] on button "Next" at bounding box center [485, 119] width 25 height 33
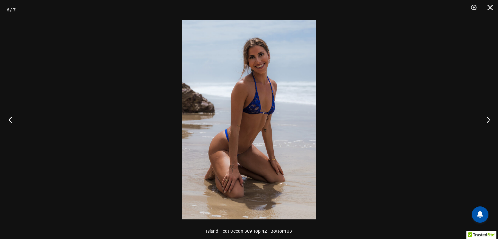
click at [10, 116] on button "Previous" at bounding box center [12, 119] width 25 height 33
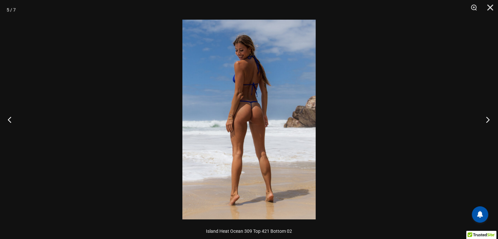
click at [488, 123] on button "Next" at bounding box center [485, 119] width 25 height 33
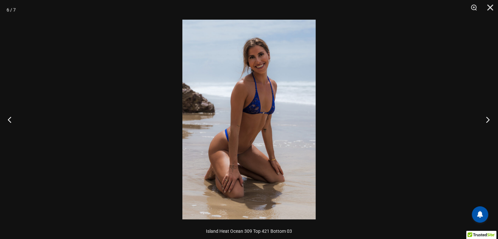
click at [488, 123] on button "Next" at bounding box center [485, 119] width 25 height 33
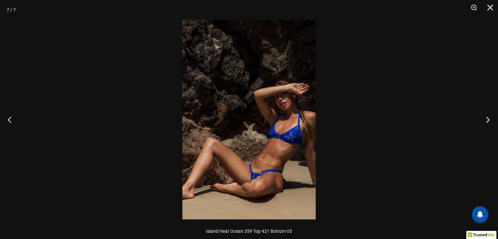
click at [488, 123] on button "Next" at bounding box center [485, 119] width 25 height 33
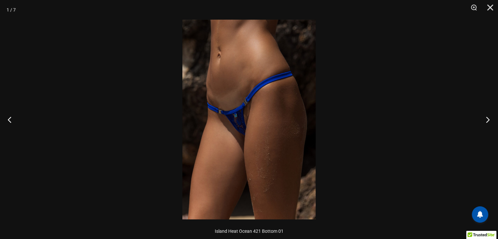
click at [488, 123] on button "Next" at bounding box center [485, 119] width 25 height 33
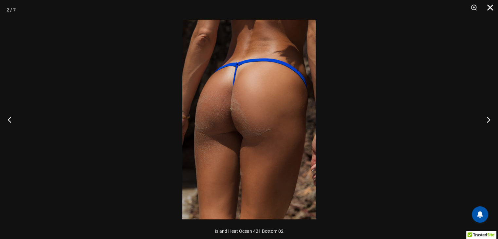
click at [487, 9] on button "Close" at bounding box center [488, 10] width 16 height 20
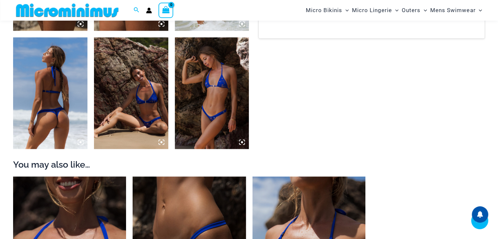
scroll to position [582, 0]
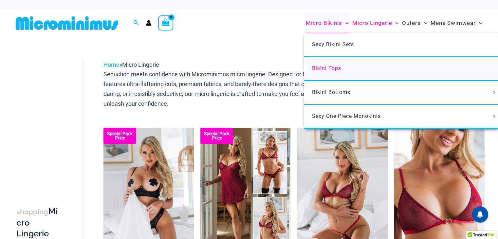
click at [333, 67] on span "Bikini Tops" at bounding box center [326, 68] width 29 height 6
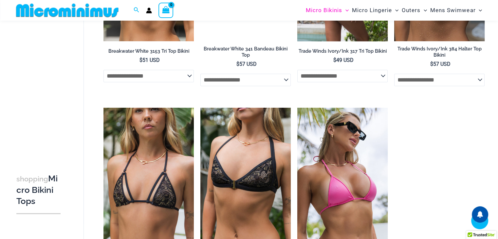
scroll to position [652, 0]
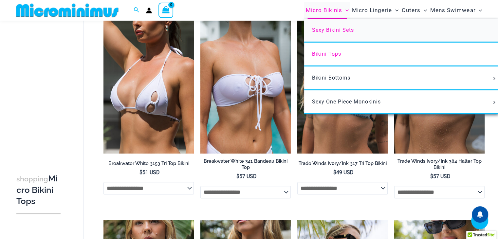
click at [346, 33] on link "Sexy Bikini Sets" at bounding box center [401, 31] width 195 height 24
